Goal: Check status: Check status

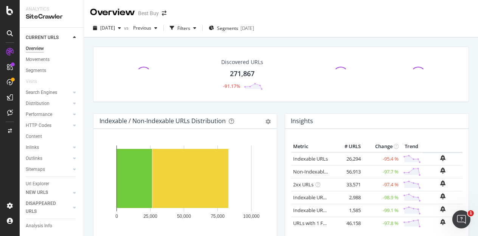
click at [124, 23] on div "[DATE]" at bounding box center [107, 27] width 34 height 11
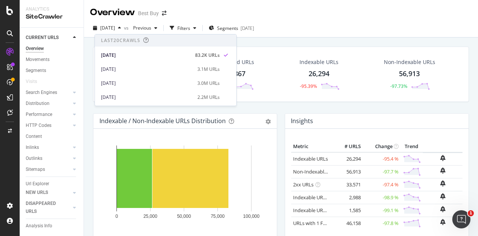
click at [358, 37] on div "[DATE] vs Previous Filters Segments [DATE]" at bounding box center [281, 28] width 394 height 19
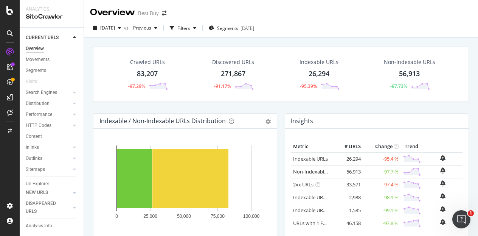
scroll to position [38, 0]
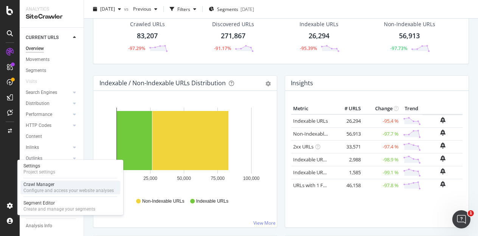
click at [47, 184] on div "Crawl Manager" at bounding box center [68, 184] width 90 height 6
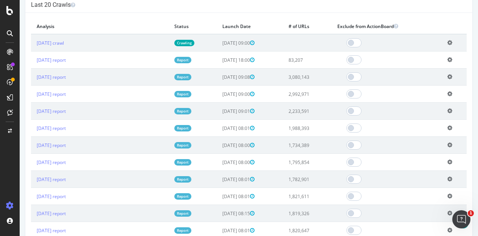
scroll to position [265, 0]
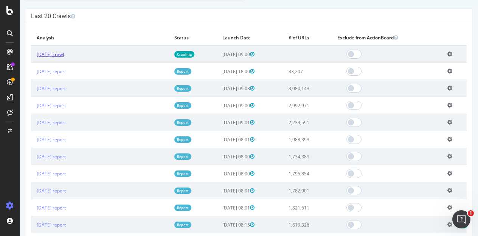
click at [64, 57] on link "[DATE] crawl" at bounding box center [50, 54] width 27 height 6
